Goal: Task Accomplishment & Management: Manage account settings

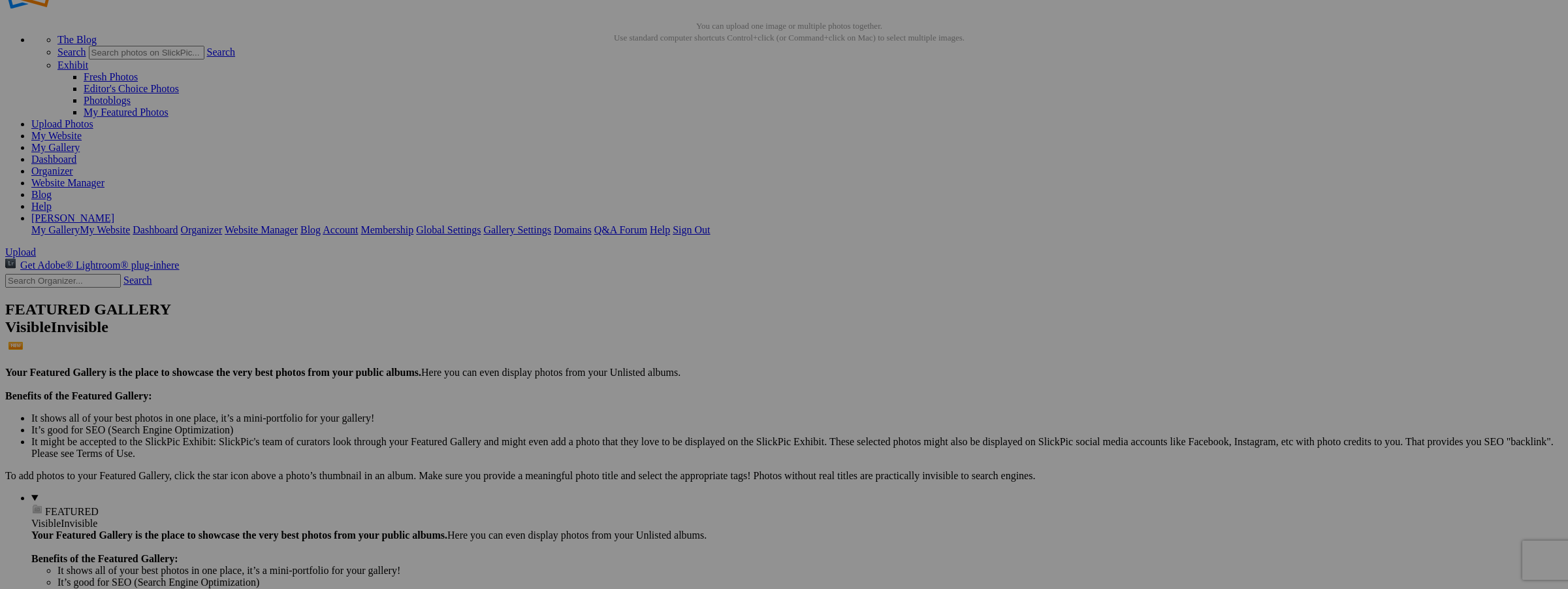
scroll to position [87, 0]
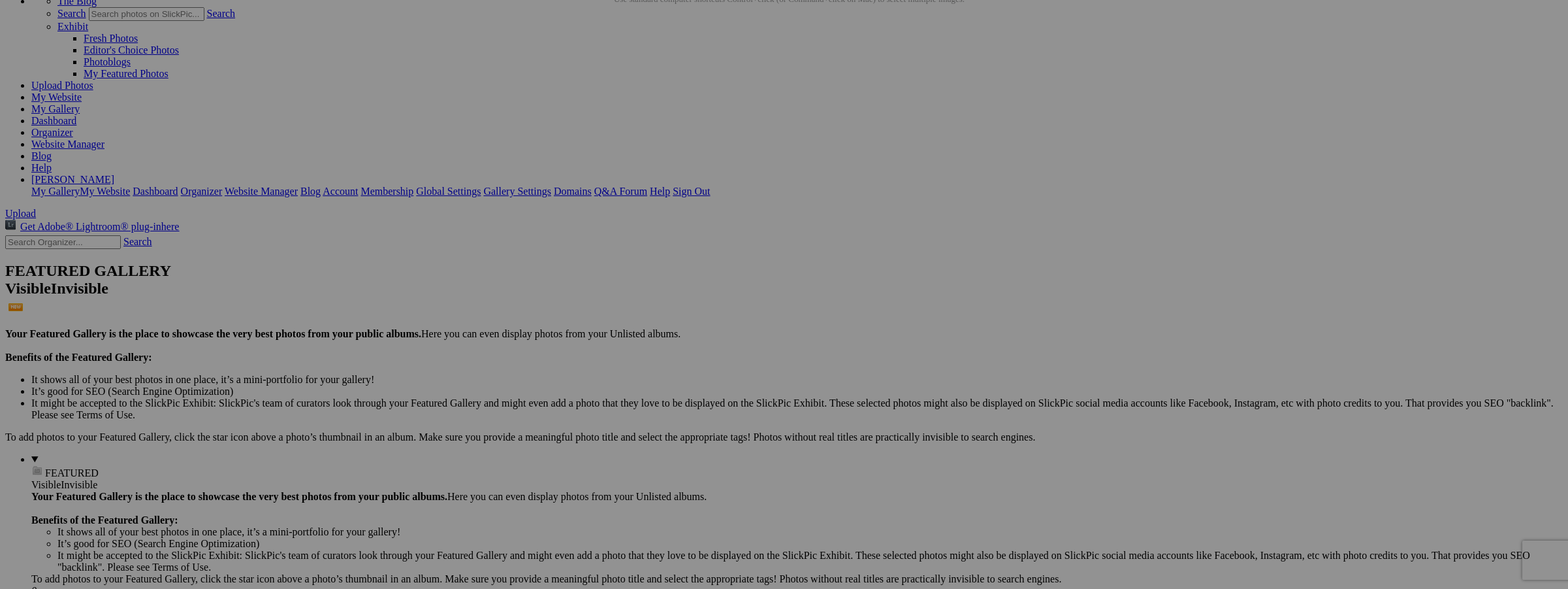
click at [697, 377] on span "Yes" at bounding box center [690, 380] width 15 height 11
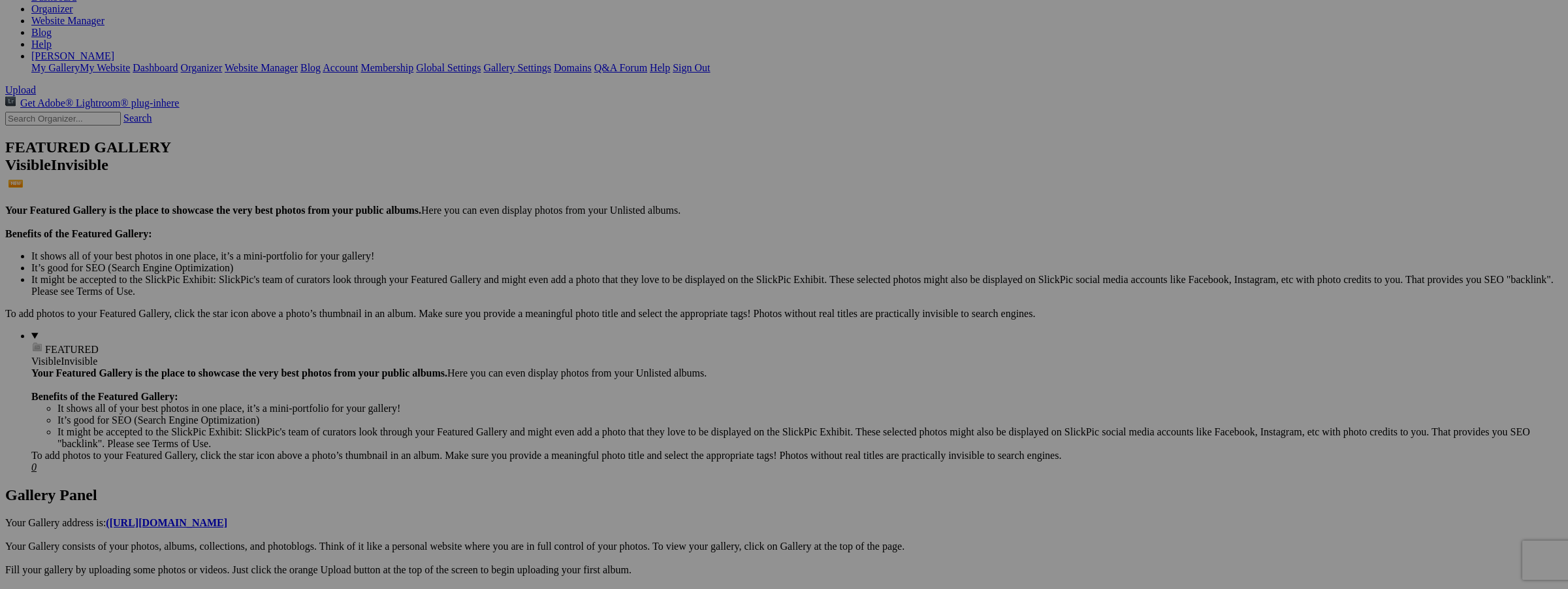
scroll to position [204, 0]
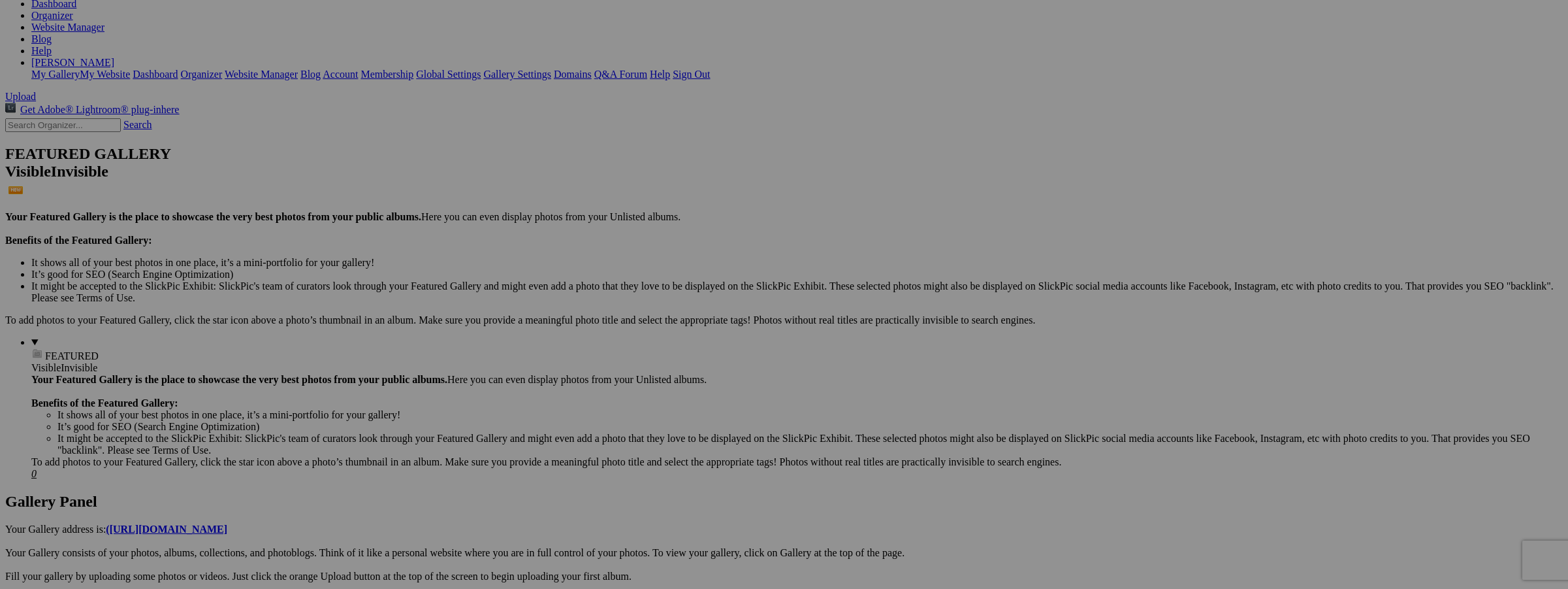
click at [697, 379] on span "Yes" at bounding box center [690, 380] width 15 height 11
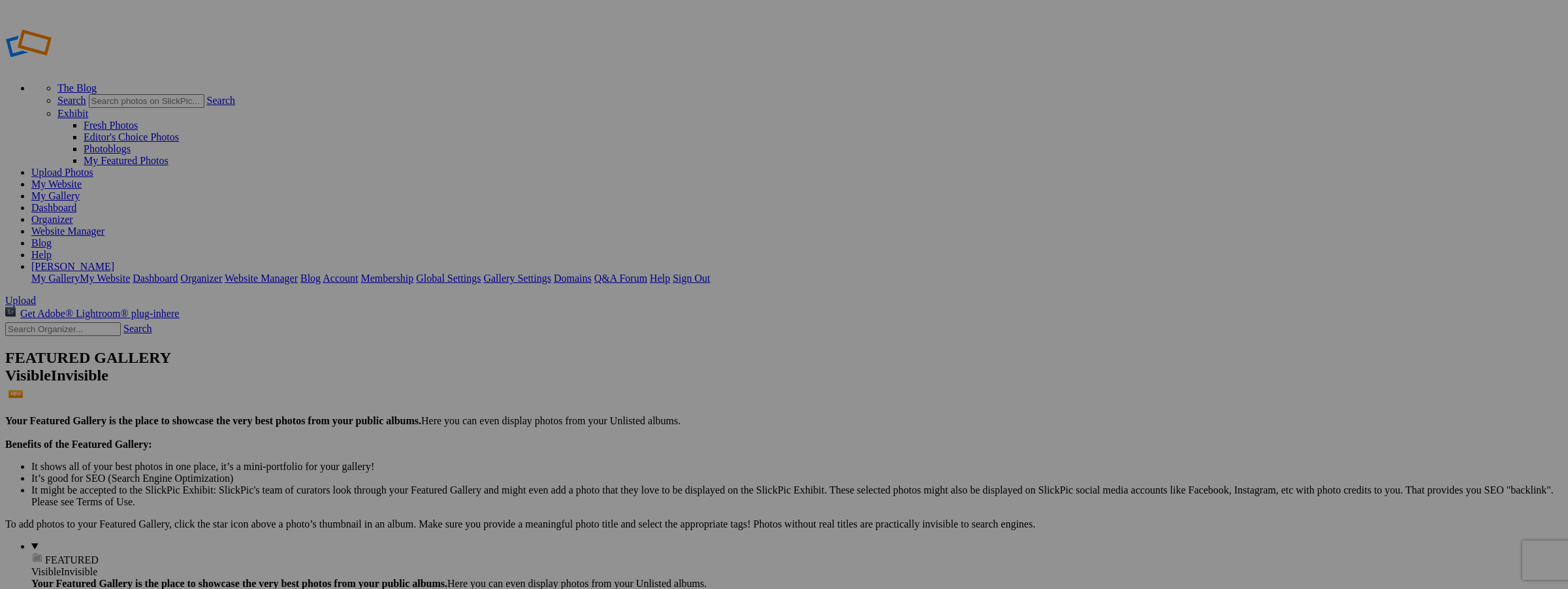
type input "Floral"
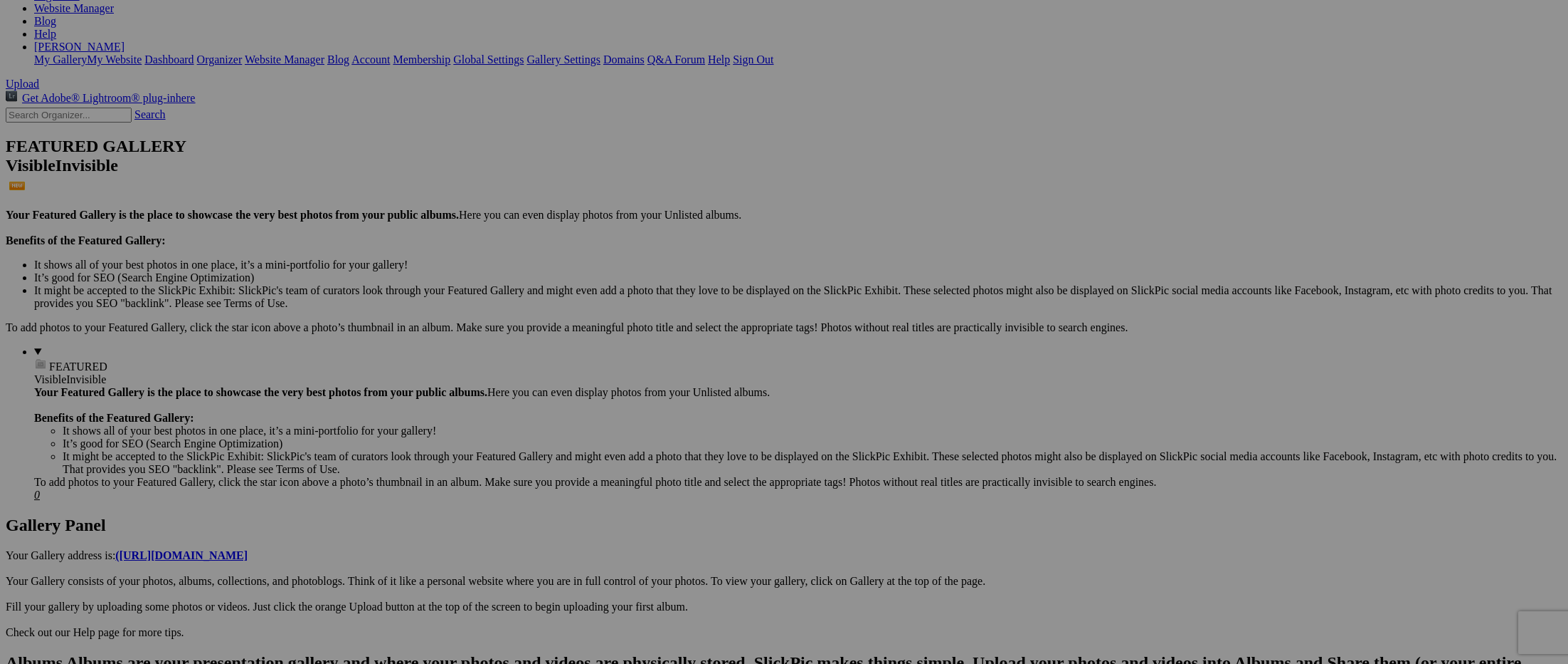
scroll to position [243, 0]
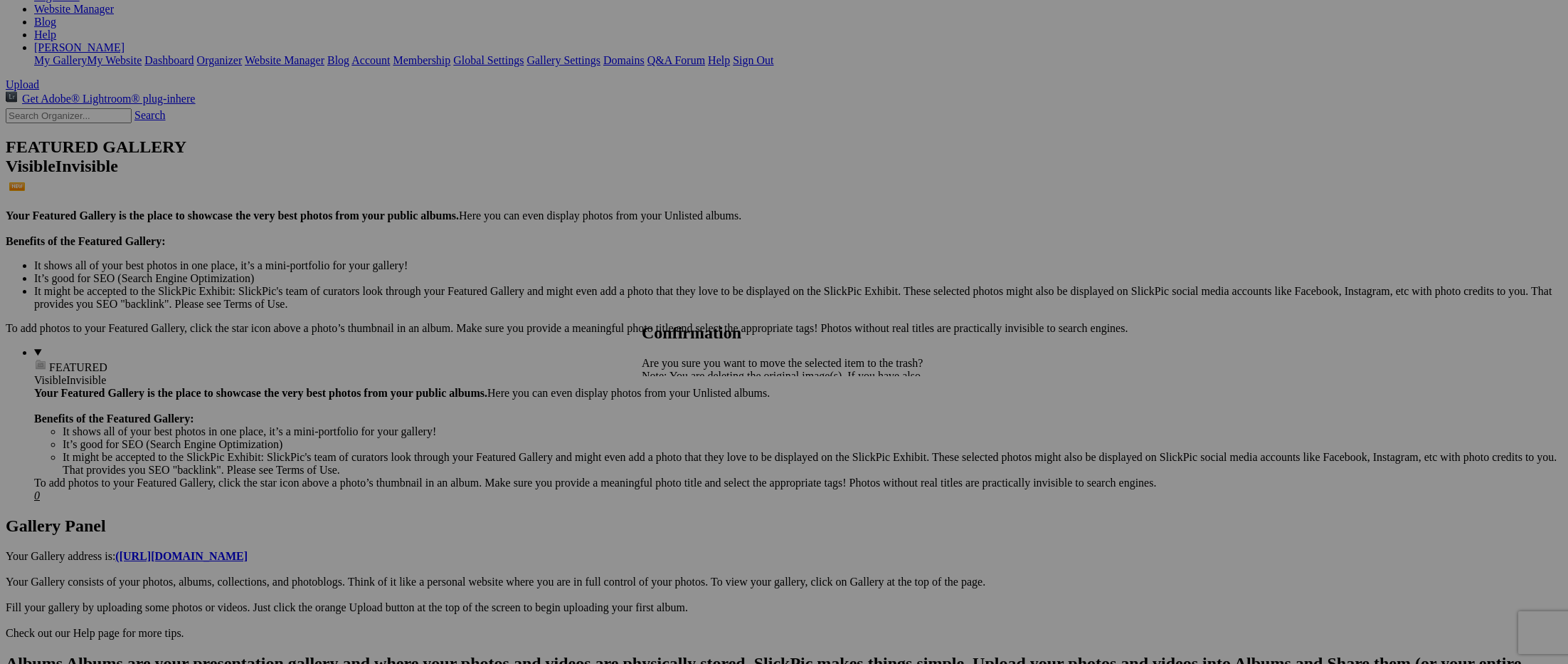
click at [689, 426] on span "Yes" at bounding box center [681, 425] width 17 height 12
